Goal: Communication & Community: Answer question/provide support

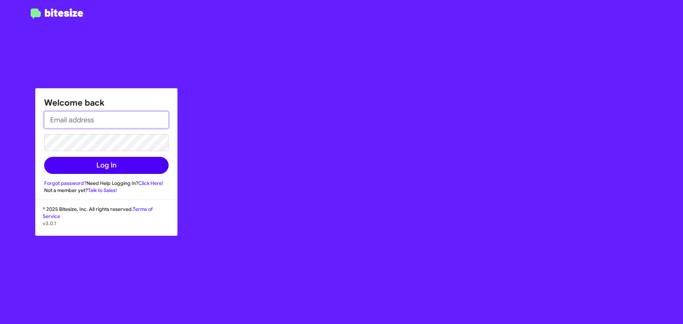
type input "[EMAIL_ADDRESS][DOMAIN_NAME]"
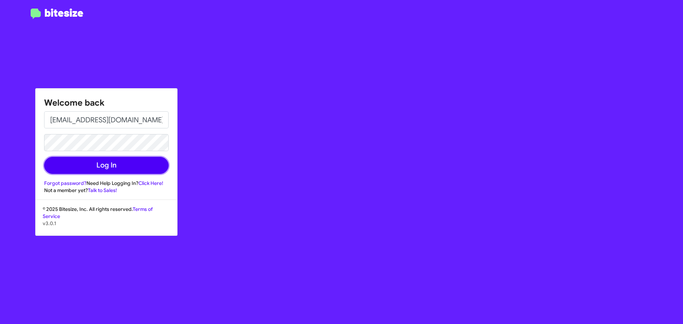
click at [137, 169] on button "Log In" at bounding box center [106, 165] width 125 height 17
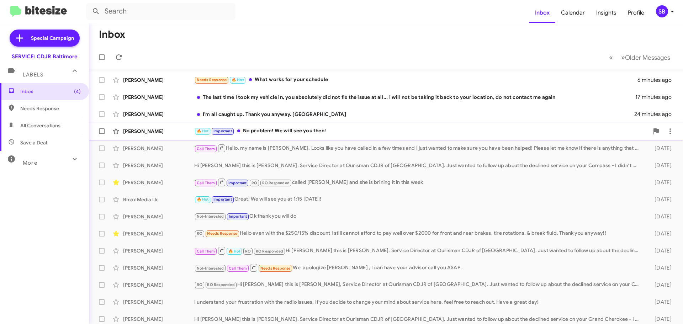
click at [318, 134] on div "🔥 Hot Important No problem! We will see you then!" at bounding box center [421, 131] width 455 height 8
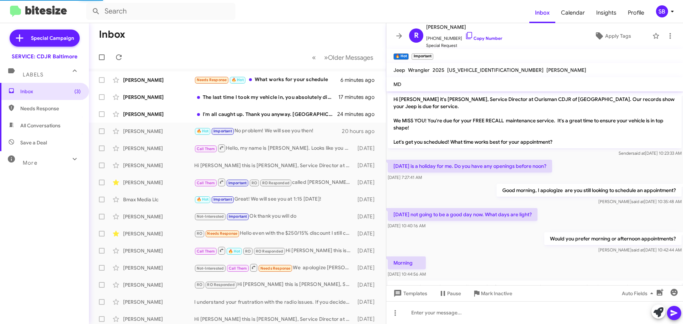
scroll to position [375, 0]
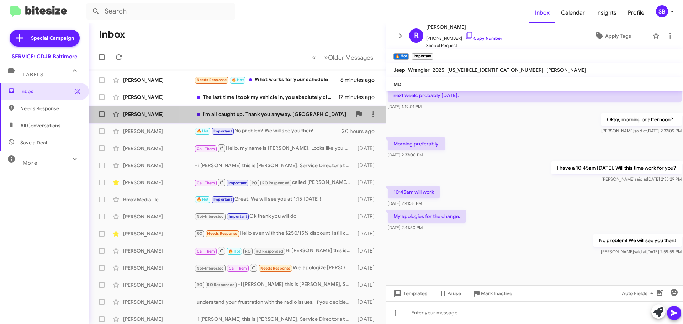
click at [279, 118] on div "[PERSON_NAME] I'm all caught up. Thank you anyway. Aloha 24 minutes ago" at bounding box center [238, 114] width 286 height 14
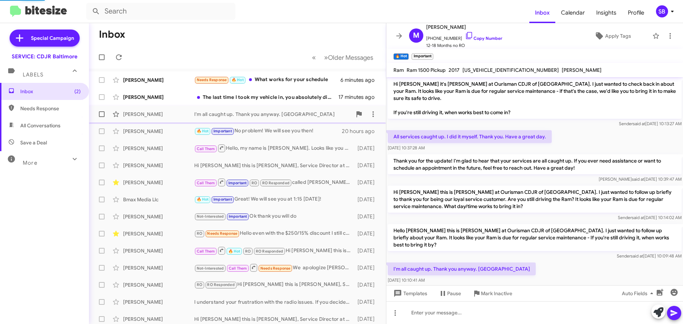
scroll to position [78, 0]
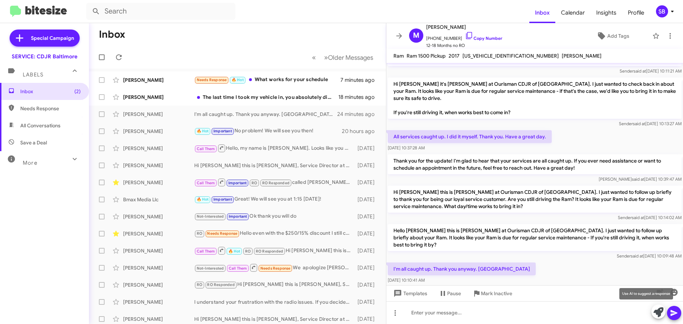
click at [659, 315] on icon at bounding box center [659, 312] width 10 height 10
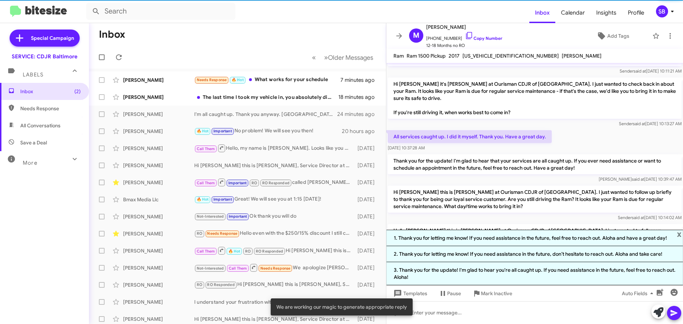
scroll to position [133, 0]
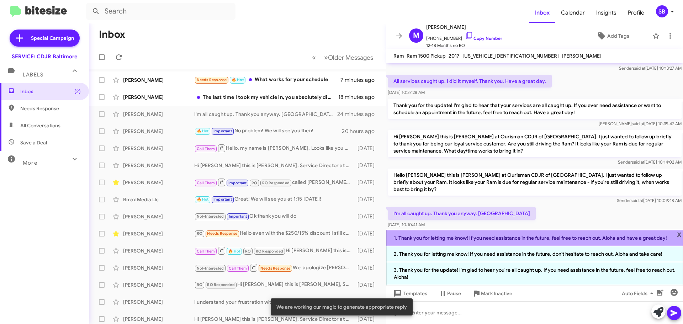
click at [484, 238] on li "1. Thank you for letting me know! If you need assistance in the future, feel fr…" at bounding box center [534, 238] width 297 height 16
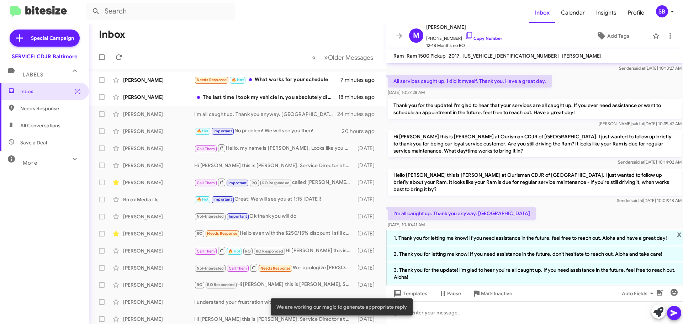
scroll to position [85, 0]
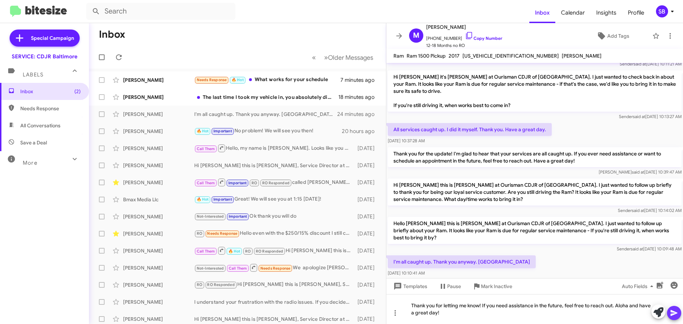
click at [673, 311] on icon at bounding box center [674, 313] width 7 height 6
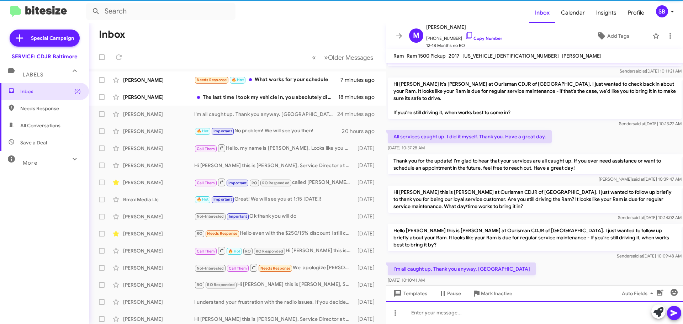
scroll to position [0, 0]
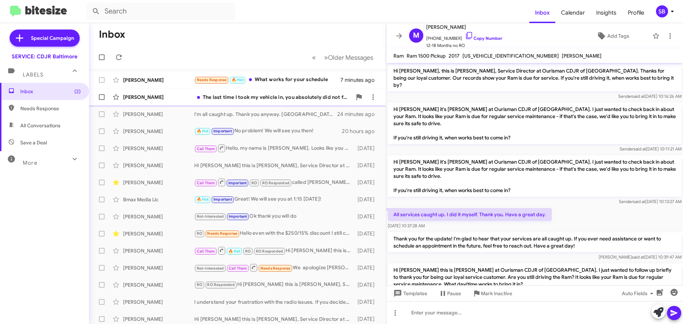
click at [282, 99] on div "The last time I took my vehicle in, you absolutely did not fix the issue at all…" at bounding box center [273, 97] width 158 height 7
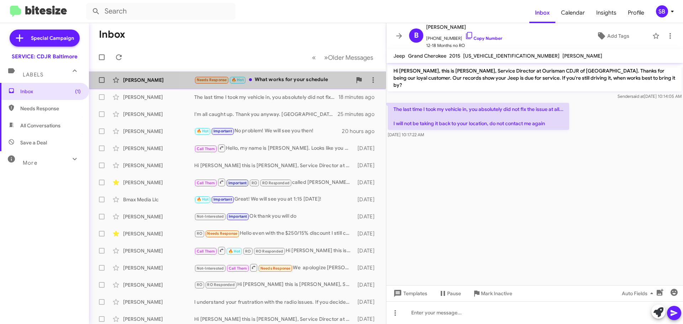
click at [261, 81] on div "Needs Response 🔥 Hot What works for your schedule" at bounding box center [273, 80] width 158 height 8
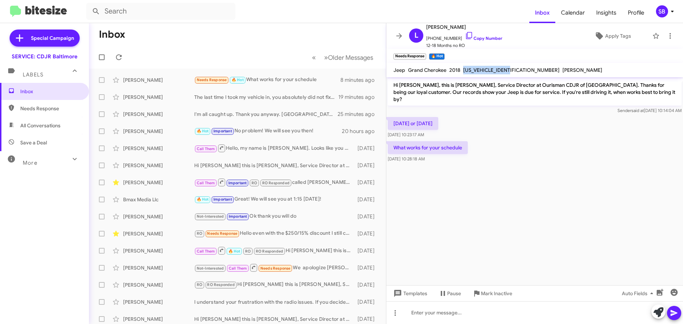
drag, startPoint x: 515, startPoint y: 70, endPoint x: 460, endPoint y: 69, distance: 54.8
click at [460, 69] on div "Jeep Grand Cherokee 2018 [US_VEHICLE_IDENTIFICATION_NUMBER] [PERSON_NAME]" at bounding box center [498, 70] width 212 height 9
click at [683, 203] on cdk-virtual-scroll-viewport "Hi [PERSON_NAME], this is [PERSON_NAME], Service Director at Ourisman CDJR of […" at bounding box center [534, 181] width 297 height 208
